Goal: Task Accomplishment & Management: Use online tool/utility

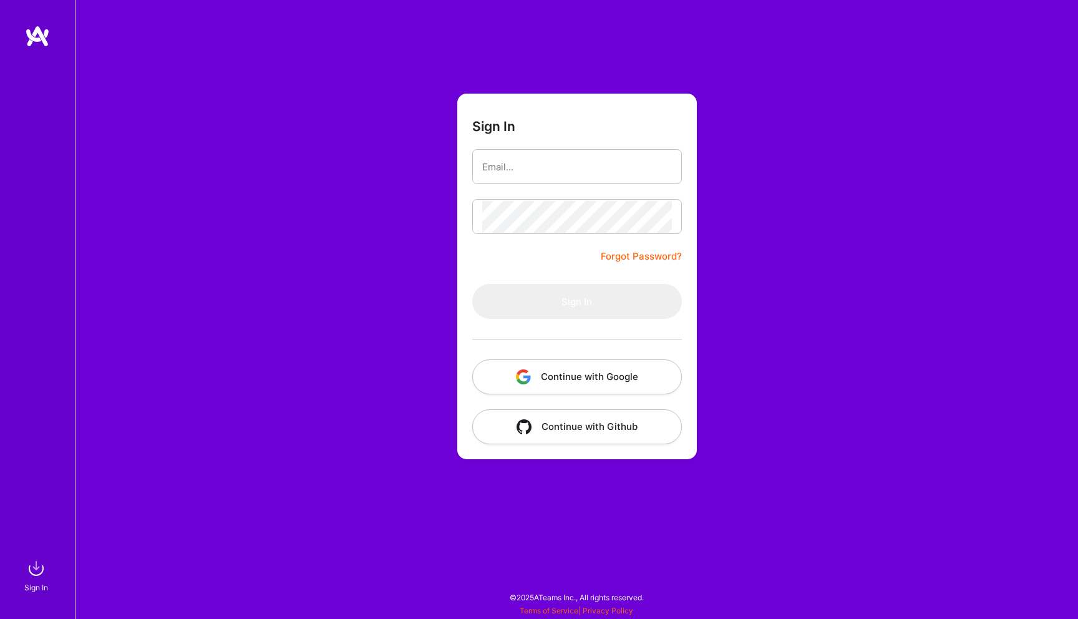
click at [538, 368] on button "Continue with Google" at bounding box center [577, 376] width 210 height 35
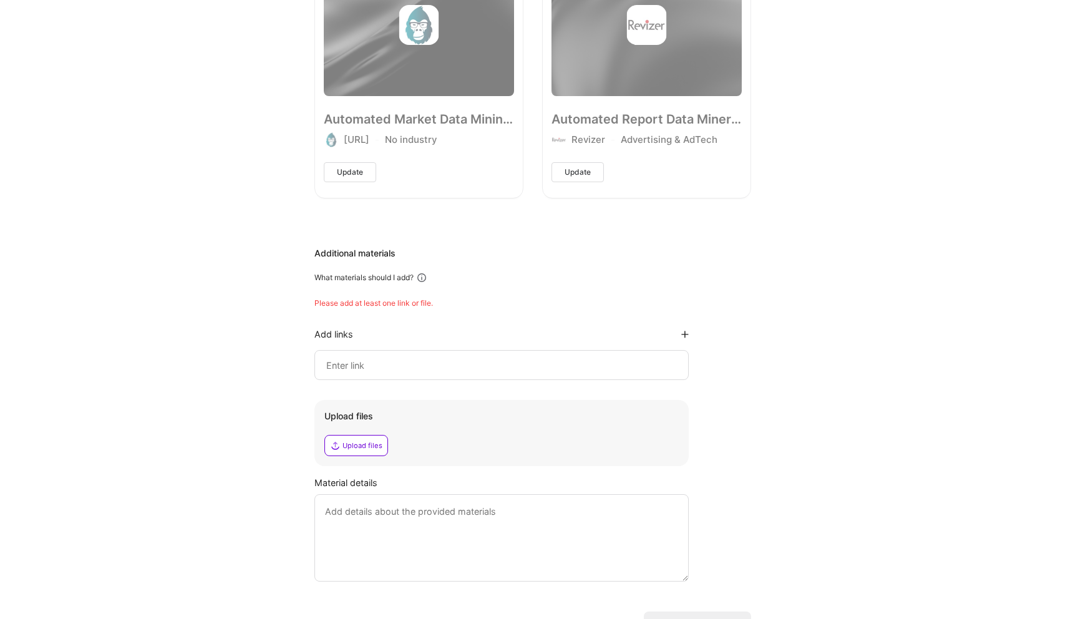
scroll to position [1368, 0]
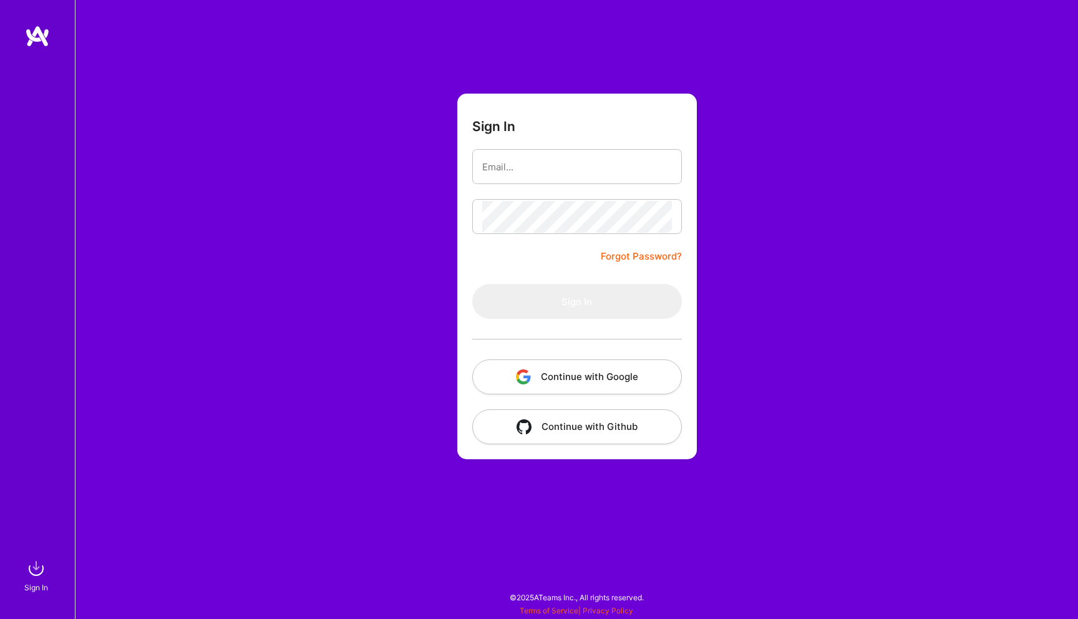
click at [516, 381] on img "button" at bounding box center [523, 376] width 15 height 15
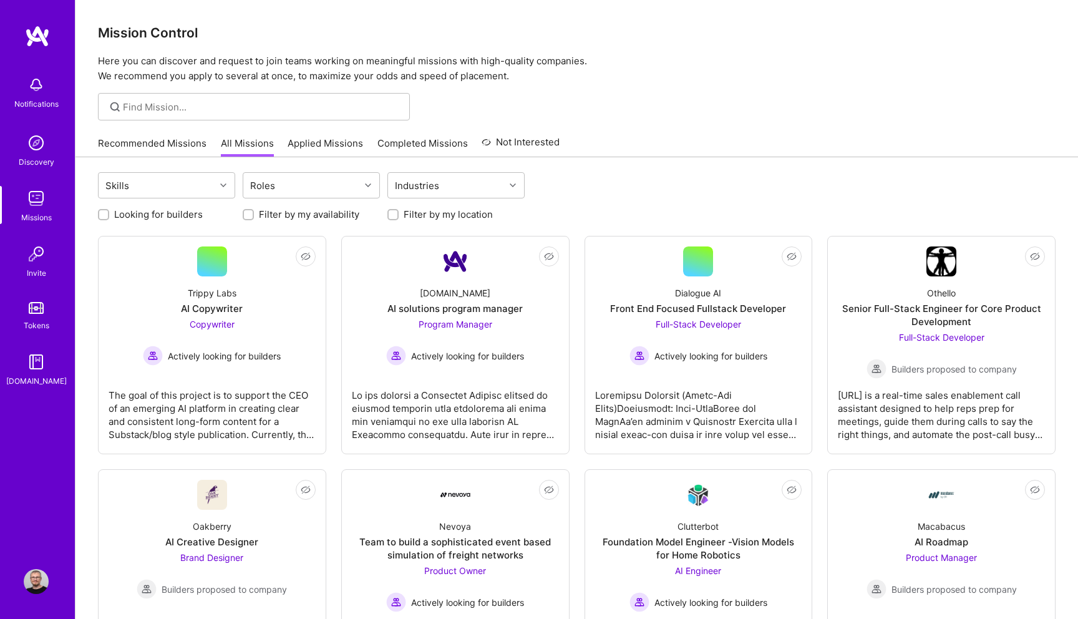
click at [182, 212] on label "Looking for builders" at bounding box center [158, 214] width 89 height 13
click at [109, 212] on input "Looking for builders" at bounding box center [104, 215] width 9 height 9
checkbox input "true"
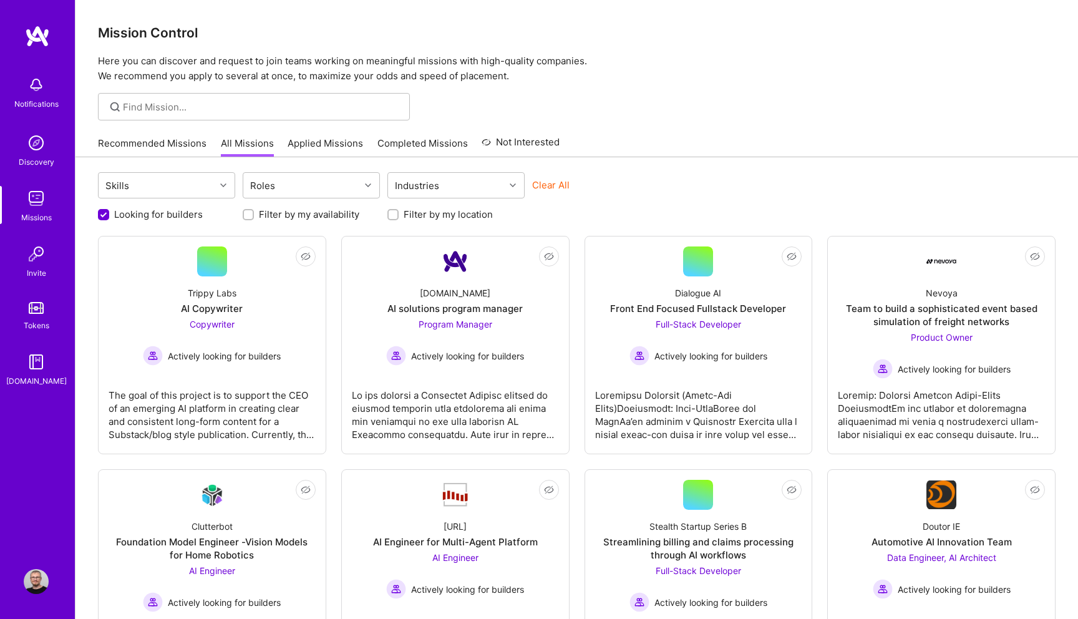
click at [394, 212] on input "Filter by my location" at bounding box center [394, 215] width 9 height 9
checkbox input "true"
